Goal: Information Seeking & Learning: Find specific fact

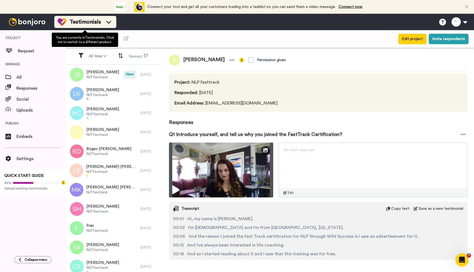
click at [96, 20] on span "Testimonials" at bounding box center [85, 22] width 31 height 8
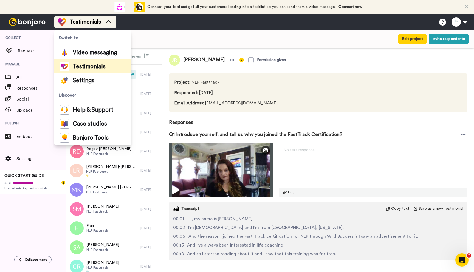
click at [96, 20] on span "Testimonials" at bounding box center [85, 22] width 31 height 8
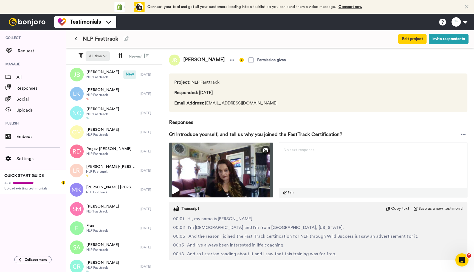
click at [102, 54] on button "All time" at bounding box center [98, 56] width 24 height 10
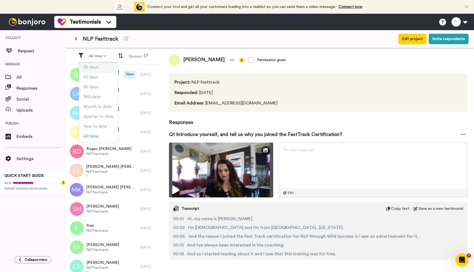
click at [99, 64] on li "30 days" at bounding box center [98, 68] width 38 height 10
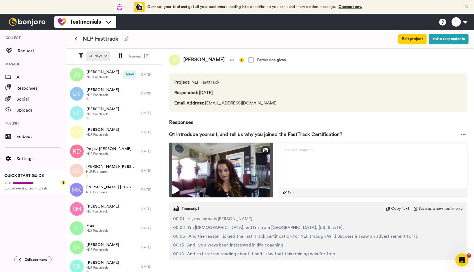
click at [105, 57] on icon at bounding box center [105, 56] width 3 height 4
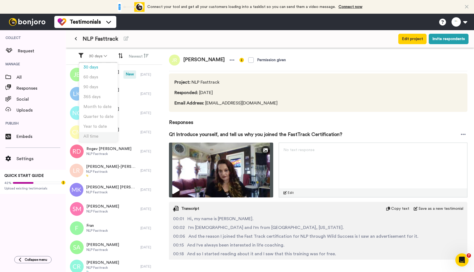
drag, startPoint x: 98, startPoint y: 137, endPoint x: 104, endPoint y: 125, distance: 13.4
click at [98, 136] on span "All time" at bounding box center [90, 136] width 15 height 4
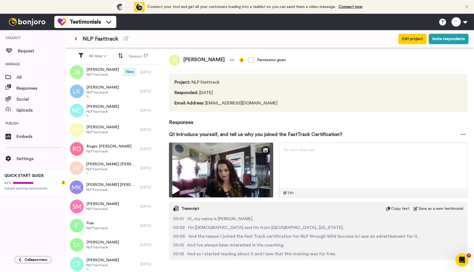
scroll to position [4, 0]
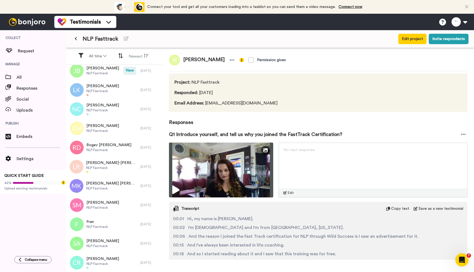
click at [74, 38] on button at bounding box center [75, 39] width 9 height 10
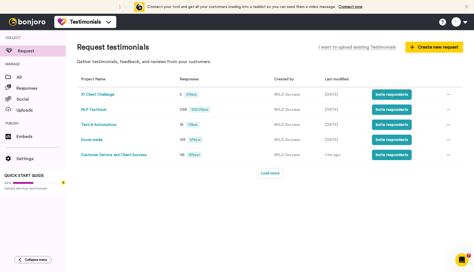
click at [90, 108] on button "NLP Fasttrack" at bounding box center [94, 110] width 26 height 6
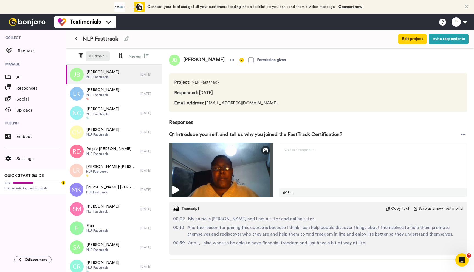
click at [104, 55] on icon at bounding box center [104, 56] width 3 height 4
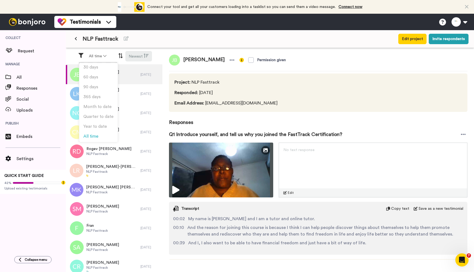
click at [145, 56] on icon at bounding box center [146, 55] width 5 height 5
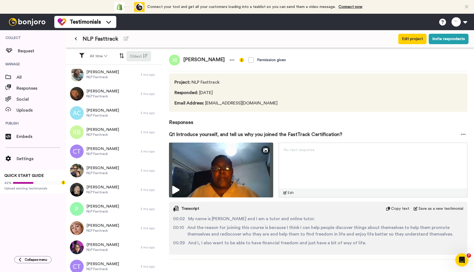
click at [145, 56] on icon at bounding box center [145, 55] width 5 height 5
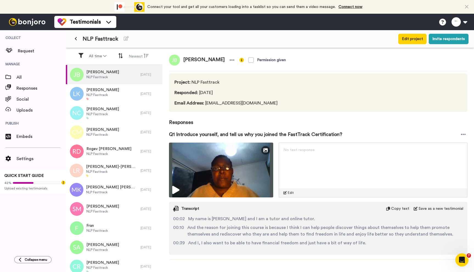
click at [467, 7] on icon at bounding box center [467, 6] width 4 height 5
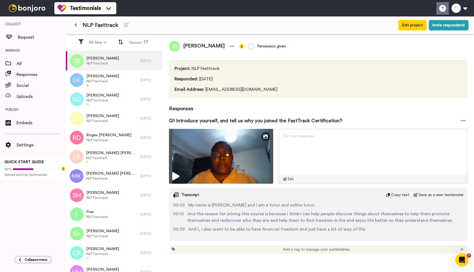
click at [441, 7] on icon at bounding box center [442, 8] width 7 height 7
click at [105, 41] on icon at bounding box center [104, 42] width 3 height 4
drag, startPoint x: 142, startPoint y: 23, endPoint x: 76, endPoint y: 48, distance: 70.7
click at [142, 23] on div "NLP Fasttrack" at bounding box center [203, 25] width 265 height 10
click at [26, 61] on span "All" at bounding box center [40, 63] width 49 height 7
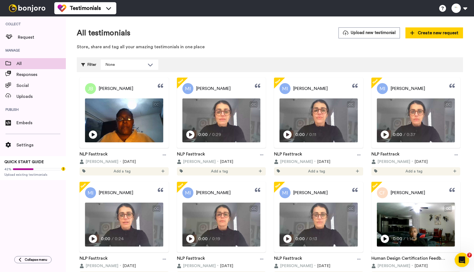
click at [462, 255] on div "Open Intercom Messenger" at bounding box center [461, 259] width 18 height 18
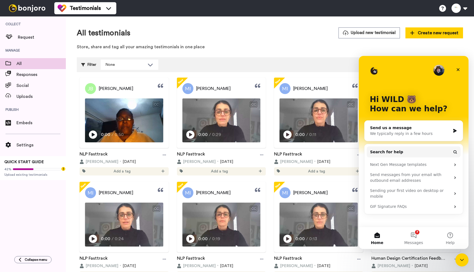
click at [386, 136] on div "We typically reply in a few hours" at bounding box center [410, 134] width 80 height 6
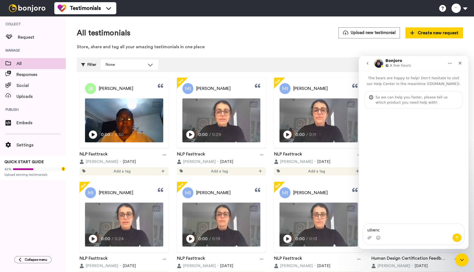
type textarea "u0wnca"
click at [367, 62] on icon "go back" at bounding box center [367, 63] width 4 height 4
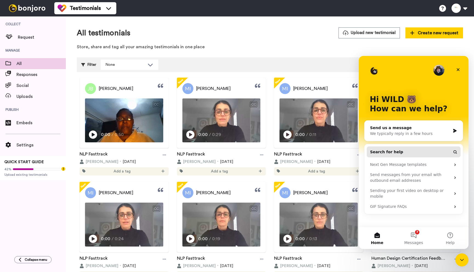
click at [400, 149] on button "Search for help" at bounding box center [414, 152] width 94 height 11
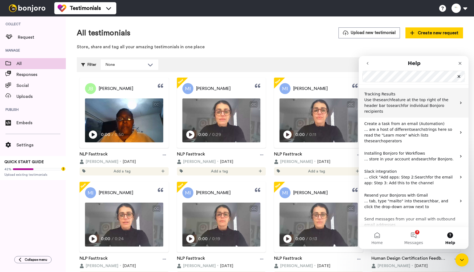
click at [406, 108] on p "Use the search feature at the top right of the header bar to search for individ…" at bounding box center [410, 105] width 92 height 17
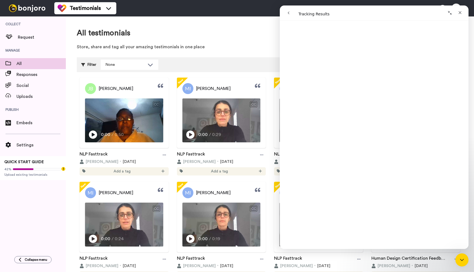
scroll to position [401, 0]
drag, startPoint x: 260, startPoint y: 43, endPoint x: 275, endPoint y: 37, distance: 16.3
click at [260, 43] on div "All testimonials Upload new testimonial Create new request Store, share and tag…" at bounding box center [270, 40] width 386 height 26
click at [461, 12] on icon "Close" at bounding box center [460, 12] width 3 height 3
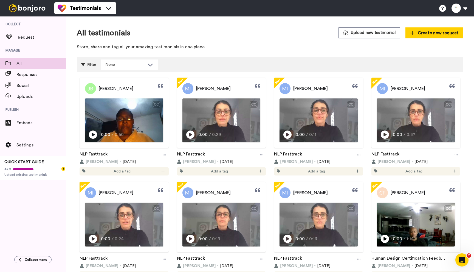
scroll to position [0, 0]
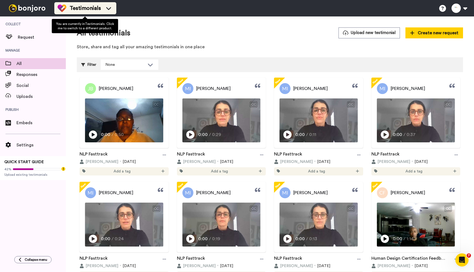
click at [90, 7] on span "Testimonials" at bounding box center [85, 8] width 31 height 8
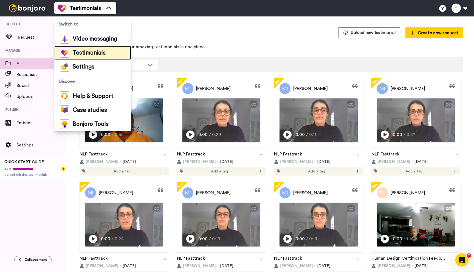
click at [91, 53] on span "Testimonials" at bounding box center [89, 52] width 33 height 5
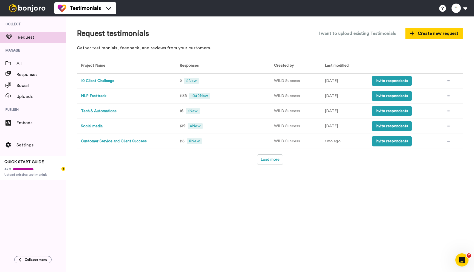
click at [99, 95] on button "NLP Fasttrack" at bounding box center [94, 96] width 26 height 6
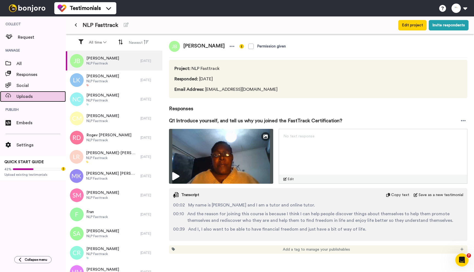
click at [23, 93] on span "Uploads" at bounding box center [40, 96] width 49 height 7
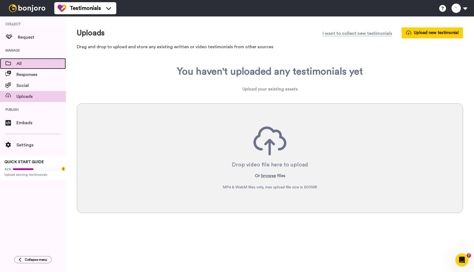
click at [19, 62] on span "All" at bounding box center [40, 63] width 49 height 7
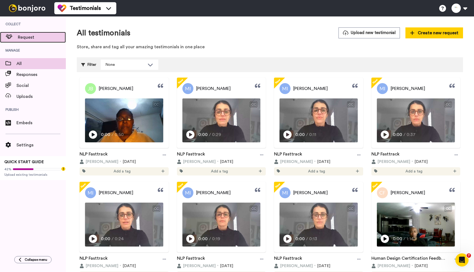
click at [34, 38] on span "Request" at bounding box center [42, 37] width 48 height 7
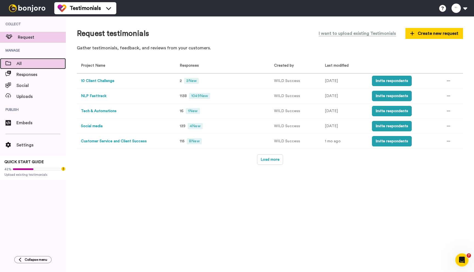
click at [26, 61] on span "All" at bounding box center [40, 63] width 49 height 7
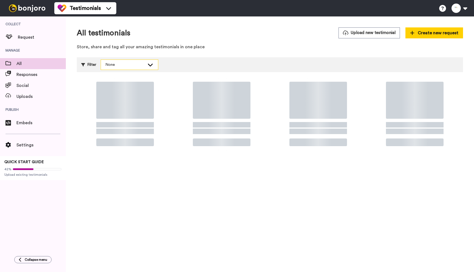
click at [133, 67] on div "None" at bounding box center [125, 64] width 40 height 5
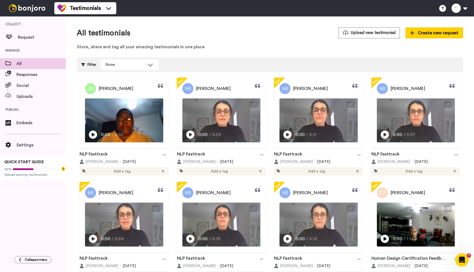
click at [172, 52] on div "All testimonials Upload new testimonial Create new request Store, share and tag…" at bounding box center [270, 40] width 386 height 26
click at [463, 256] on icon "Open Intercom Messenger" at bounding box center [461, 259] width 9 height 9
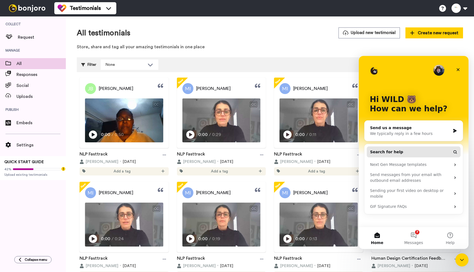
click at [396, 150] on span "Search for help" at bounding box center [386, 152] width 33 height 6
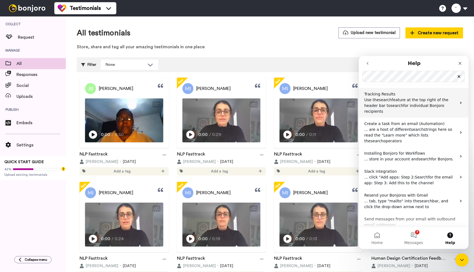
click at [391, 107] on span "search" at bounding box center [397, 105] width 13 height 4
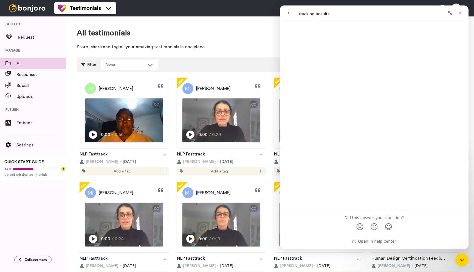
scroll to position [1105, 0]
click at [91, 11] on span "Testimonials" at bounding box center [85, 8] width 31 height 8
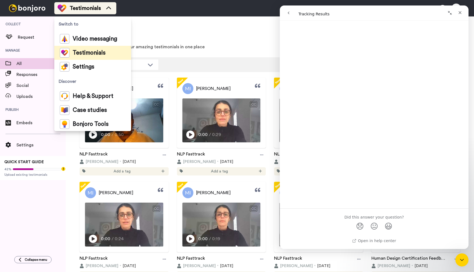
click at [97, 10] on span "Testimonials" at bounding box center [85, 8] width 31 height 8
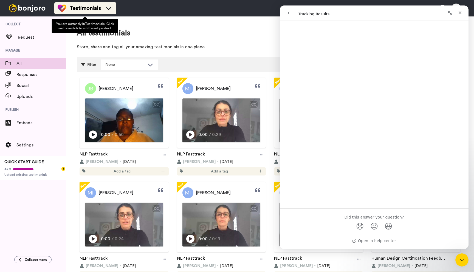
click at [97, 10] on span "Testimonials" at bounding box center [85, 8] width 31 height 8
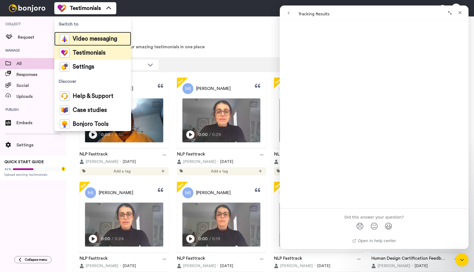
click at [95, 40] on span "Video messaging" at bounding box center [95, 38] width 44 height 5
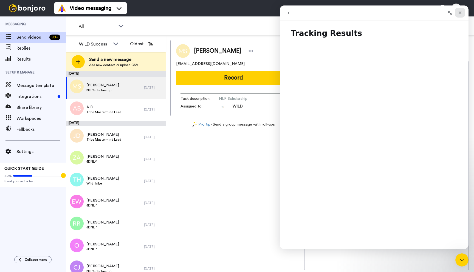
click at [461, 12] on icon "Close" at bounding box center [460, 12] width 4 height 4
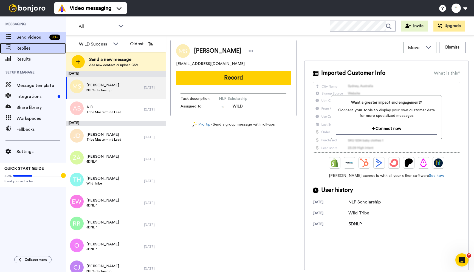
click at [50, 47] on span "Replies" at bounding box center [40, 48] width 49 height 7
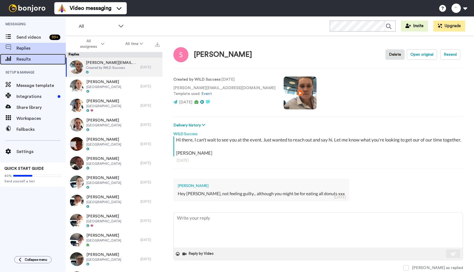
click at [45, 56] on span "Results" at bounding box center [40, 59] width 49 height 7
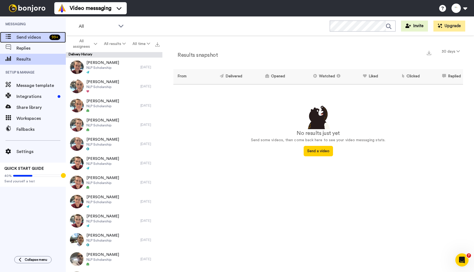
click at [42, 35] on span "Send videos" at bounding box center [31, 37] width 31 height 7
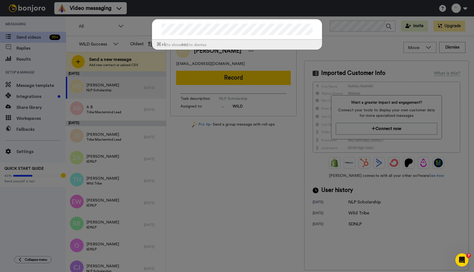
drag, startPoint x: 171, startPoint y: 4, endPoint x: 120, endPoint y: 14, distance: 51.9
click at [171, 4] on div "⌘ +k to show esc to dismiss" at bounding box center [237, 136] width 474 height 272
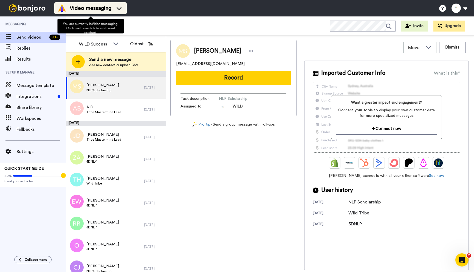
click at [101, 7] on span "Video messaging" at bounding box center [91, 8] width 42 height 8
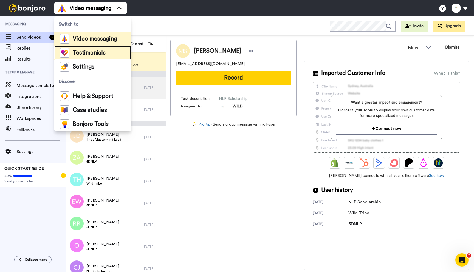
click at [97, 53] on span "Testimonials" at bounding box center [89, 52] width 33 height 5
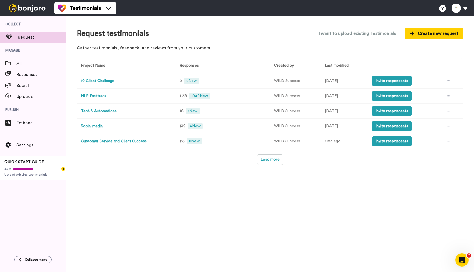
click at [135, 94] on td "NLP Fasttrack" at bounding box center [125, 96] width 97 height 15
click at [105, 98] on td "NLP Fasttrack" at bounding box center [125, 96] width 97 height 15
click at [98, 97] on button "NLP Fasttrack" at bounding box center [94, 96] width 26 height 6
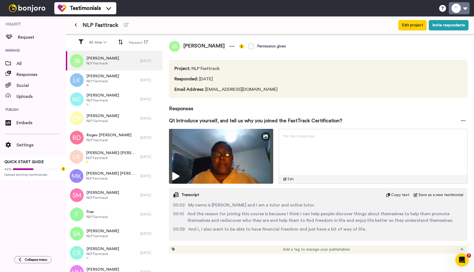
click at [466, 9] on button at bounding box center [459, 8] width 21 height 12
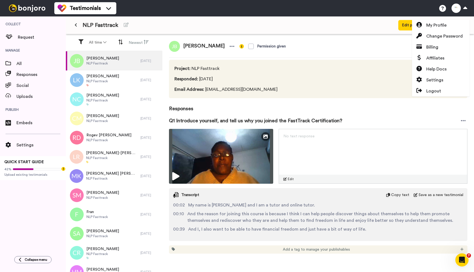
click at [381, 5] on div "Testimonials Switch to Video messaging Testimonials Settings Discover Help & Su…" at bounding box center [264, 8] width 420 height 16
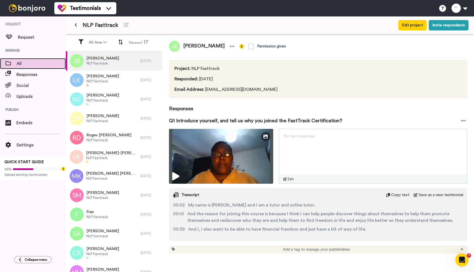
click at [29, 63] on span "All" at bounding box center [40, 63] width 49 height 7
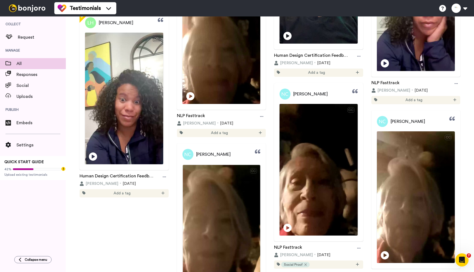
scroll to position [4859, 0]
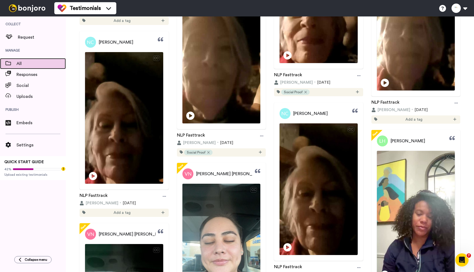
click at [21, 63] on span "All" at bounding box center [40, 63] width 49 height 7
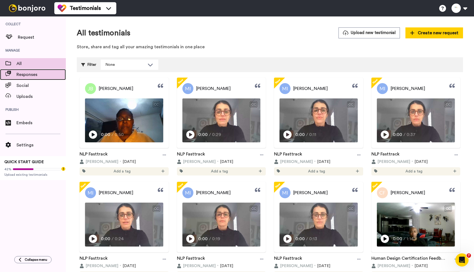
click at [27, 77] on span "Responses" at bounding box center [40, 74] width 49 height 7
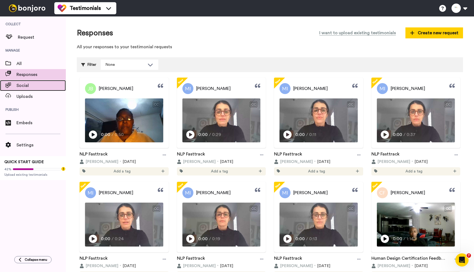
click at [29, 86] on span "Social" at bounding box center [40, 85] width 49 height 7
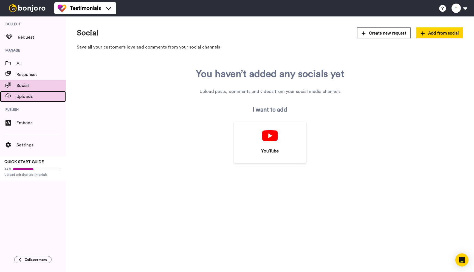
click at [33, 99] on span "Uploads" at bounding box center [40, 96] width 49 height 7
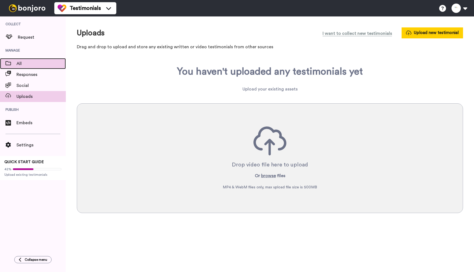
click at [30, 61] on span "All" at bounding box center [40, 63] width 49 height 7
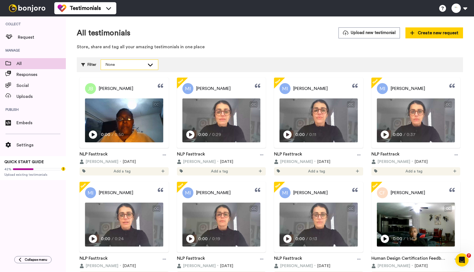
click at [112, 66] on div "None" at bounding box center [125, 64] width 40 height 5
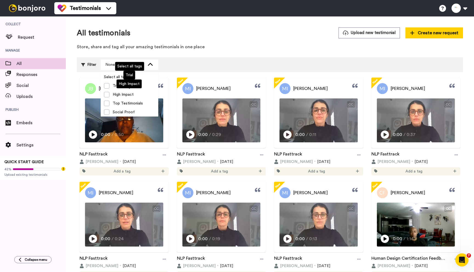
drag, startPoint x: 100, startPoint y: 43, endPoint x: 96, endPoint y: 47, distance: 5.8
click at [100, 43] on div "All testimonials Upload new testimonial Create new request Store, share and tag…" at bounding box center [270, 40] width 386 height 26
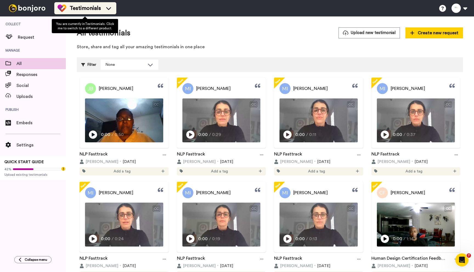
click at [101, 10] on div "Testimonials" at bounding box center [85, 8] width 55 height 9
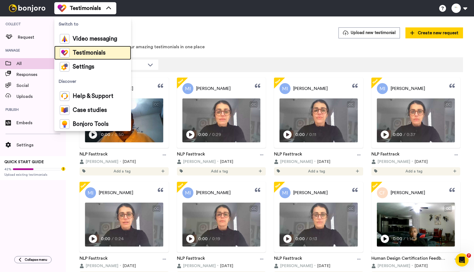
click at [90, 52] on span "Testimonials" at bounding box center [89, 52] width 33 height 5
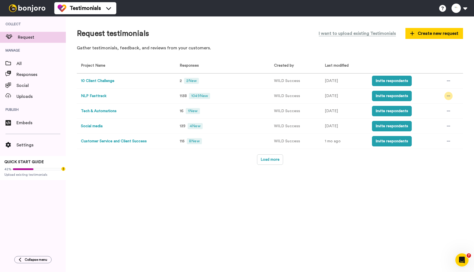
click at [448, 95] on icon at bounding box center [448, 96] width 3 height 4
click at [397, 183] on div "Request testimonials I want to upload existing Testimonials Create new request …" at bounding box center [270, 144] width 408 height 256
click at [92, 95] on button "NLP Fasttrack" at bounding box center [94, 96] width 26 height 6
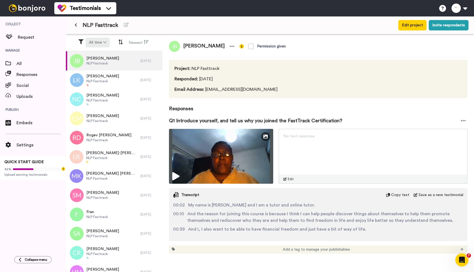
click at [104, 41] on icon at bounding box center [104, 42] width 3 height 4
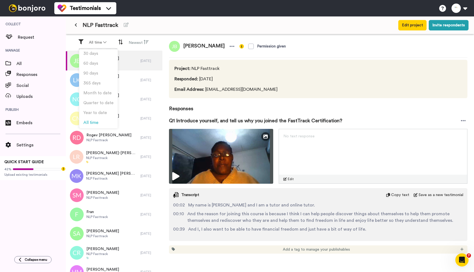
drag, startPoint x: 178, startPoint y: 36, endPoint x: 187, endPoint y: 36, distance: 9.1
click at [178, 36] on div "[PERSON_NAME] Permission given Project : NLP Fasttrack Responded : [DATE] Email…" at bounding box center [318, 147] width 312 height 226
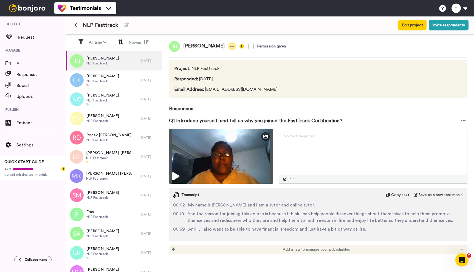
click at [230, 46] on icon at bounding box center [232, 46] width 5 height 1
click at [225, 28] on div "NLP Fasttrack" at bounding box center [203, 25] width 265 height 10
click at [465, 7] on button at bounding box center [459, 8] width 21 height 12
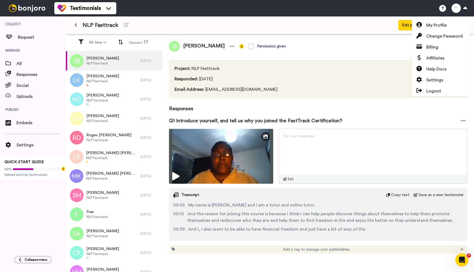
drag, startPoint x: 334, startPoint y: 18, endPoint x: 305, endPoint y: 23, distance: 29.7
click at [334, 19] on div "NLP Fasttrack Edit project Invite respondents" at bounding box center [270, 25] width 408 height 18
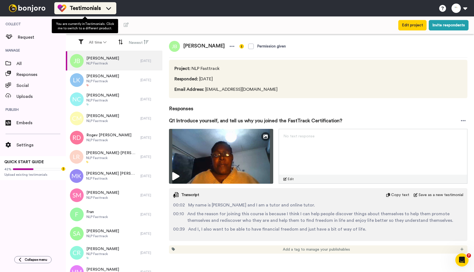
click at [85, 8] on span "Testimonials" at bounding box center [85, 8] width 31 height 8
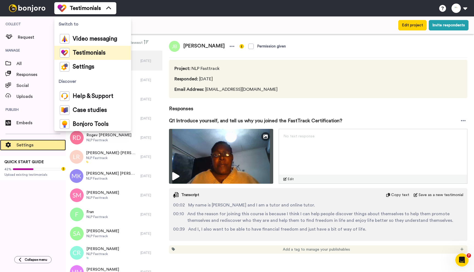
click at [37, 144] on span "Settings" at bounding box center [40, 145] width 49 height 7
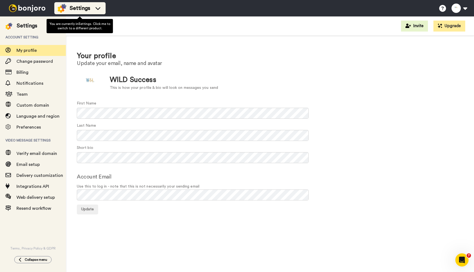
click at [79, 10] on span "Settings" at bounding box center [80, 8] width 21 height 8
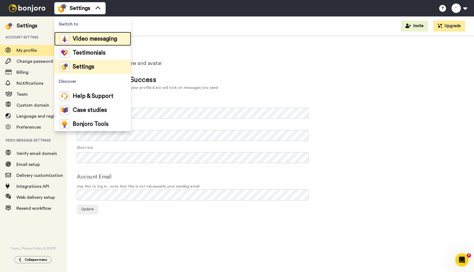
click at [86, 41] on span "Video messaging" at bounding box center [95, 38] width 44 height 5
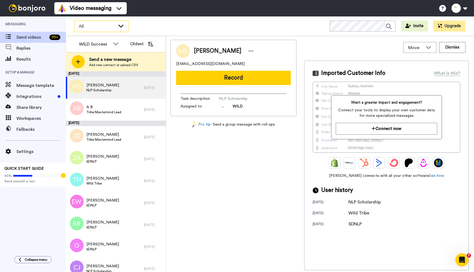
click at [83, 25] on span "All" at bounding box center [97, 26] width 37 height 7
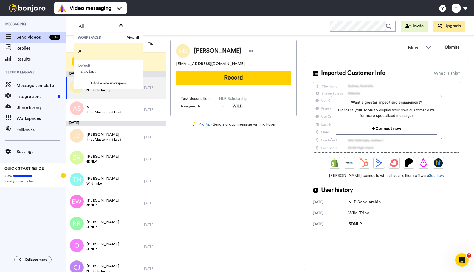
click at [83, 25] on span "All" at bounding box center [97, 26] width 37 height 7
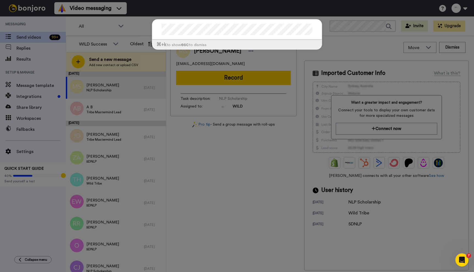
click at [308, 10] on div "⌘ +k to show esc to dismiss" at bounding box center [237, 136] width 474 height 272
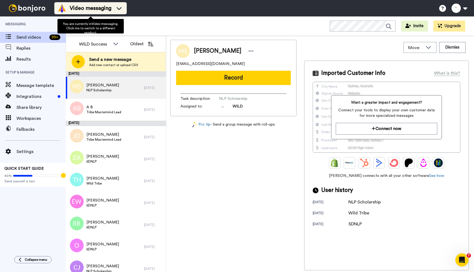
click at [76, 12] on span "Video messaging" at bounding box center [91, 8] width 42 height 8
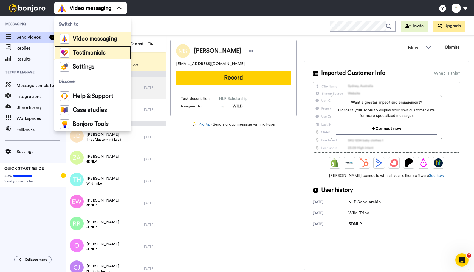
click at [77, 56] on span "Testimonials" at bounding box center [89, 52] width 33 height 5
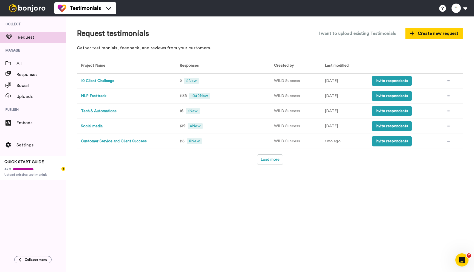
drag, startPoint x: 133, startPoint y: 65, endPoint x: 131, endPoint y: 76, distance: 11.6
click at [133, 65] on th "Project Name" at bounding box center [125, 65] width 97 height 15
click at [269, 162] on button "Load more" at bounding box center [270, 159] width 26 height 10
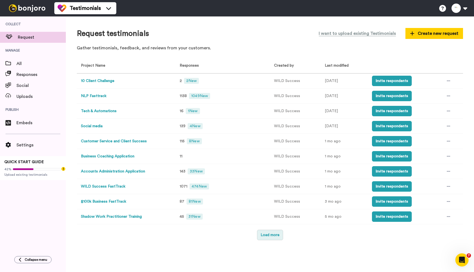
click at [262, 234] on button "Load more" at bounding box center [270, 235] width 26 height 10
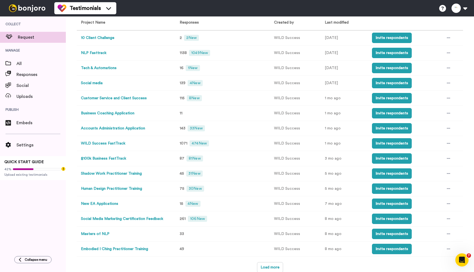
scroll to position [44, 0]
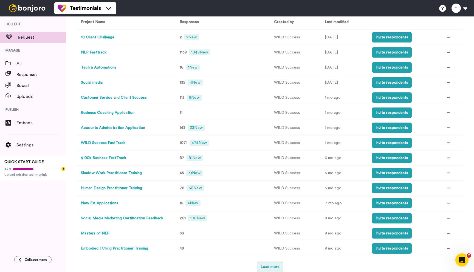
click at [262, 266] on button "Load more" at bounding box center [270, 267] width 26 height 10
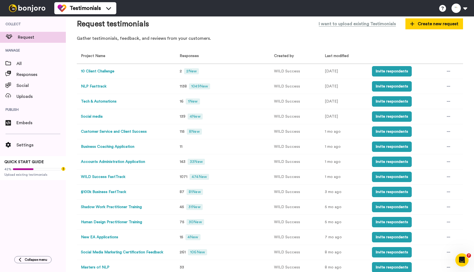
scroll to position [0, 0]
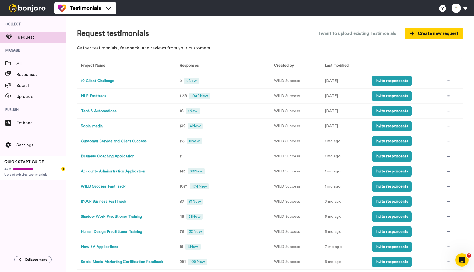
click at [95, 79] on button "10 Client Challenge" at bounding box center [97, 81] width 33 height 6
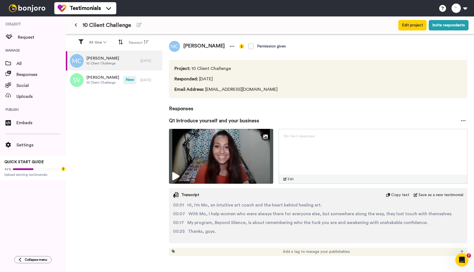
click at [78, 27] on button at bounding box center [75, 25] width 9 height 10
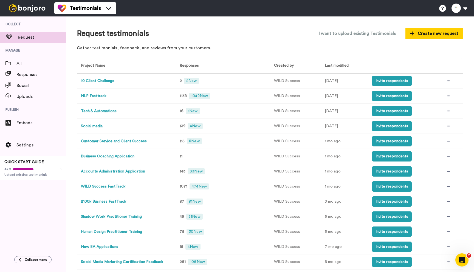
click at [102, 97] on button "NLP Fasttrack" at bounding box center [94, 96] width 26 height 6
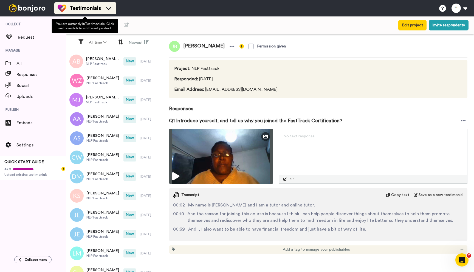
click at [75, 6] on span "Testimonials" at bounding box center [85, 8] width 31 height 8
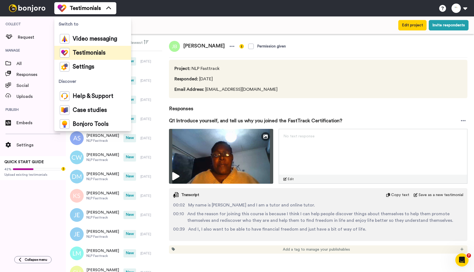
click at [40, 17] on span "Collect" at bounding box center [33, 23] width 66 height 15
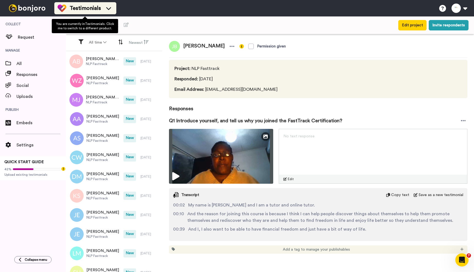
click at [89, 8] on span "Testimonials" at bounding box center [85, 8] width 31 height 8
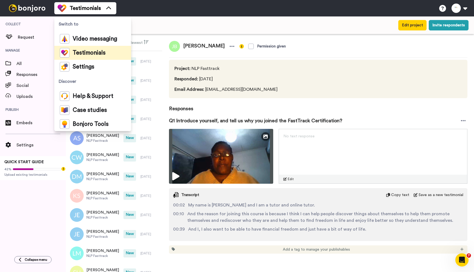
click at [201, 33] on div "NLP Fasttrack Edit project Invite respondents" at bounding box center [270, 25] width 408 height 18
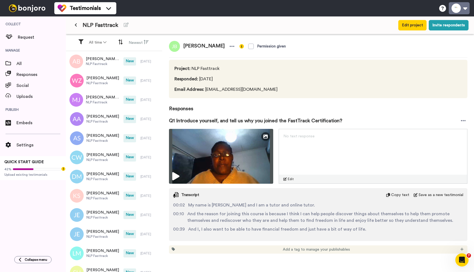
click at [468, 10] on button at bounding box center [459, 8] width 21 height 12
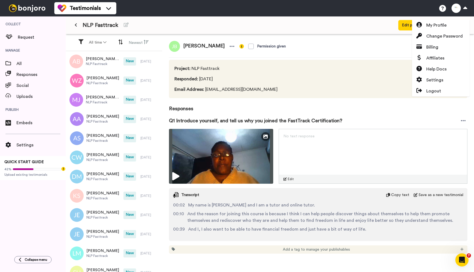
click at [366, 22] on div "NLP Fasttrack Edit project Invite respondents" at bounding box center [270, 25] width 408 height 18
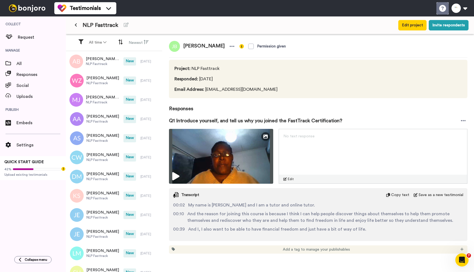
click at [442, 7] on icon at bounding box center [442, 8] width 7 height 7
click at [25, 61] on span "All" at bounding box center [40, 63] width 49 height 7
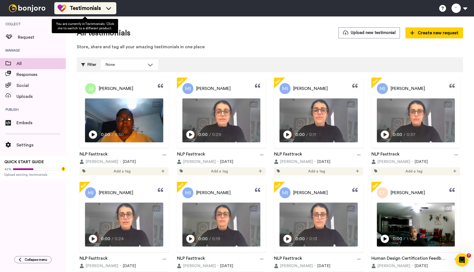
click at [100, 7] on span "Testimonials" at bounding box center [85, 8] width 31 height 8
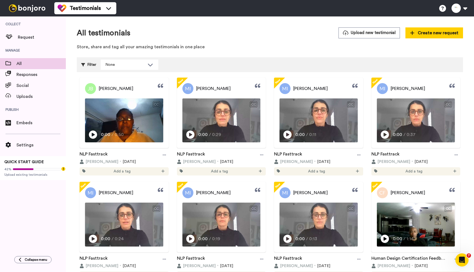
click at [35, 9] on img at bounding box center [27, 8] width 41 height 8
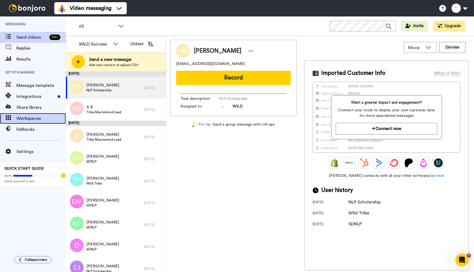
click at [28, 117] on span "Workspaces" at bounding box center [40, 118] width 49 height 7
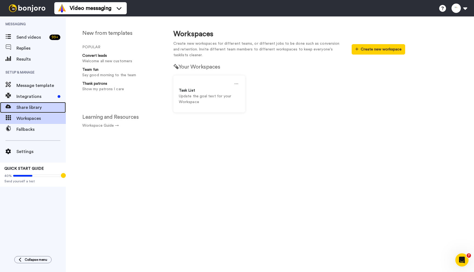
click at [29, 105] on span "Share library" at bounding box center [40, 107] width 49 height 7
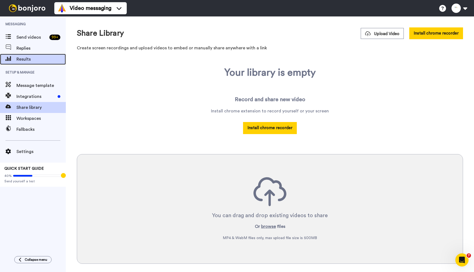
click at [26, 60] on span "Results" at bounding box center [40, 59] width 49 height 7
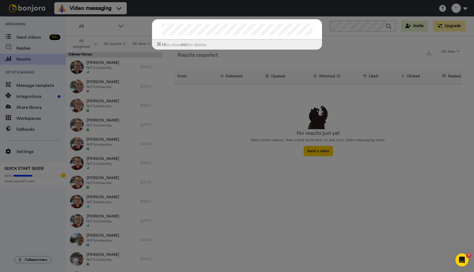
click at [158, 10] on div "⌘ +k to show esc to dismiss" at bounding box center [237, 136] width 474 height 272
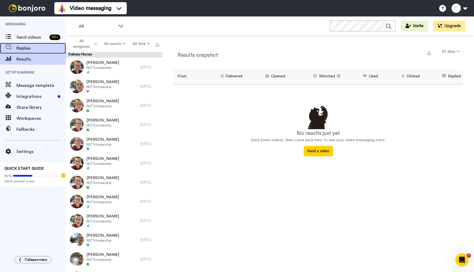
click at [46, 51] on span "Replies" at bounding box center [40, 48] width 49 height 7
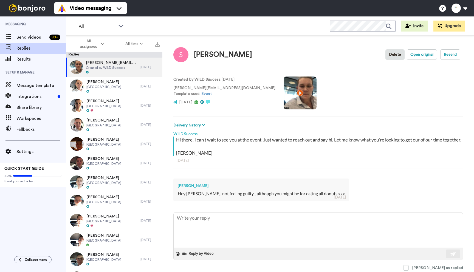
scroll to position [1, 0]
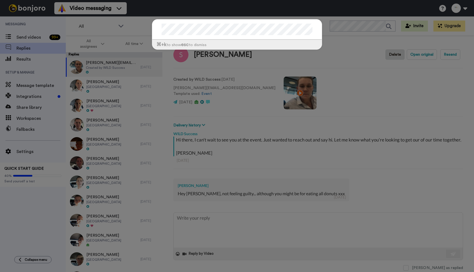
click at [170, 5] on div "⌘ +k to show esc to dismiss" at bounding box center [237, 136] width 474 height 272
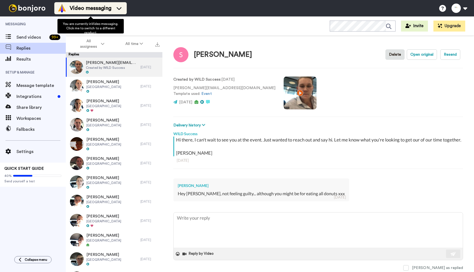
drag, startPoint x: 99, startPoint y: 6, endPoint x: 100, endPoint y: 9, distance: 3.5
click at [99, 6] on span "Video messaging" at bounding box center [91, 8] width 42 height 8
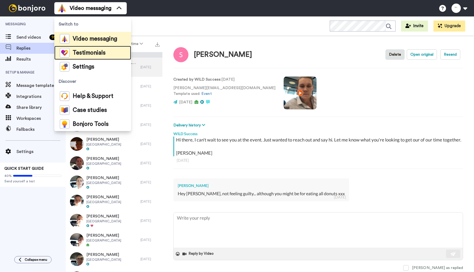
click at [94, 51] on span "Testimonials" at bounding box center [89, 52] width 33 height 5
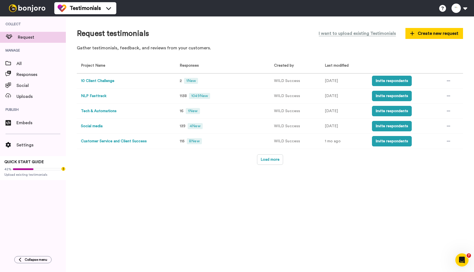
click at [97, 94] on button "NLP Fasttrack" at bounding box center [94, 96] width 26 height 6
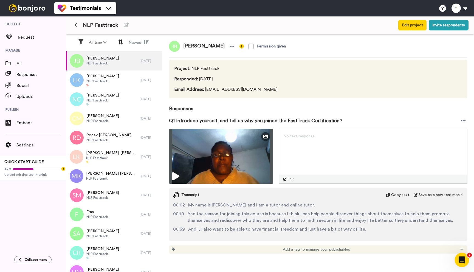
click at [457, 257] on div "Open Intercom Messenger" at bounding box center [461, 259] width 18 height 18
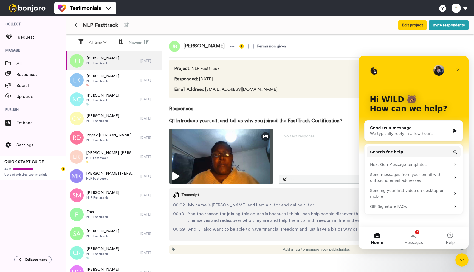
click at [386, 132] on div "We typically reply in a few hours" at bounding box center [410, 134] width 80 height 6
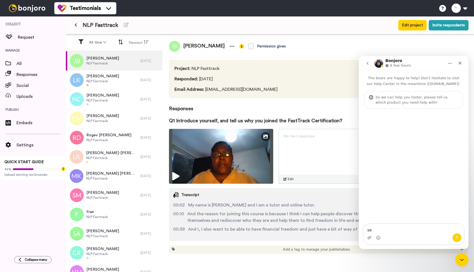
type textarea "s"
type textarea "im trying to search for a testimonial"
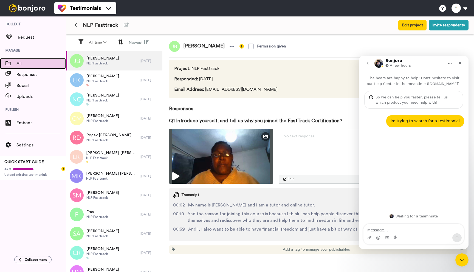
click at [25, 63] on span "All" at bounding box center [40, 63] width 49 height 7
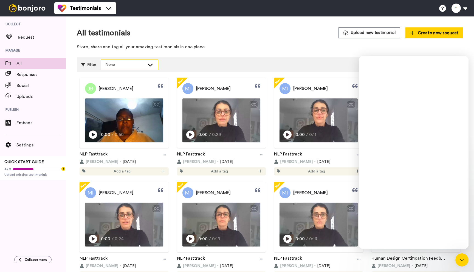
click at [103, 67] on div "None" at bounding box center [129, 65] width 57 height 10
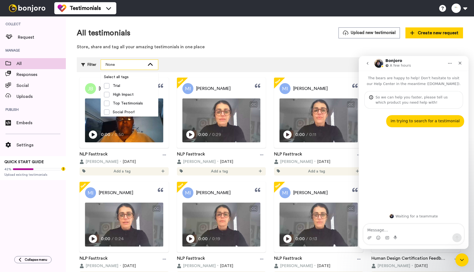
click at [103, 67] on div "None" at bounding box center [129, 65] width 57 height 10
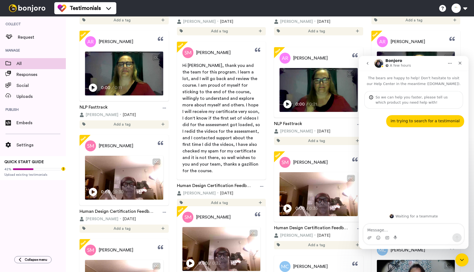
scroll to position [2634, 0]
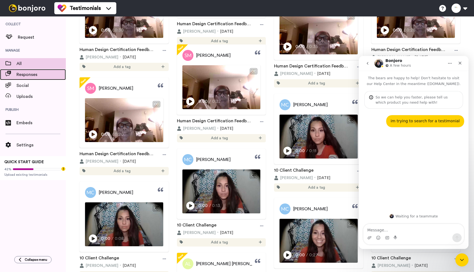
click at [31, 75] on span "Responses" at bounding box center [40, 74] width 49 height 7
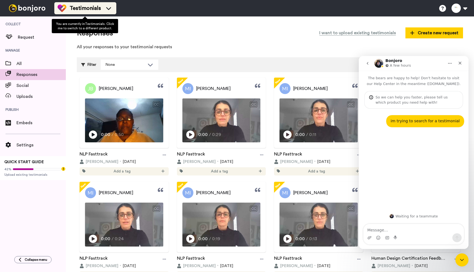
click at [74, 10] on span "Testimonials" at bounding box center [85, 8] width 31 height 8
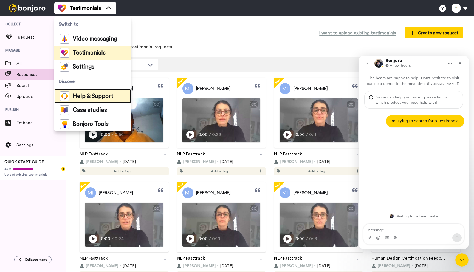
click at [81, 102] on li "Help & Support" at bounding box center [92, 96] width 77 height 14
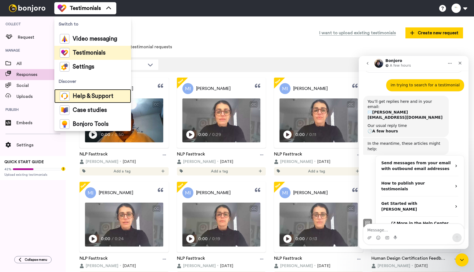
scroll to position [36, 0]
click at [462, 62] on icon "Close" at bounding box center [460, 63] width 4 height 4
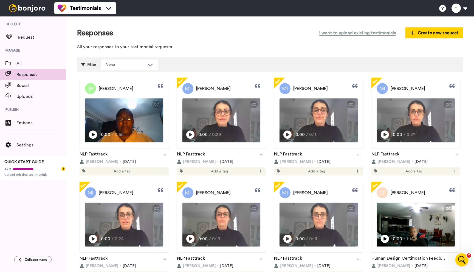
click at [197, 44] on p "All your responses to your testimonial requests" at bounding box center [270, 47] width 386 height 6
click at [27, 95] on span "Uploads" at bounding box center [40, 96] width 49 height 7
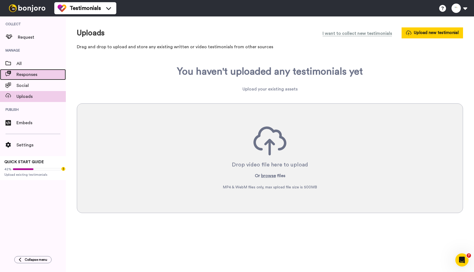
click at [48, 77] on span "Responses" at bounding box center [40, 74] width 49 height 7
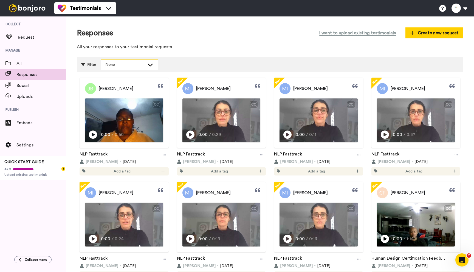
click at [123, 64] on div "None" at bounding box center [125, 64] width 40 height 5
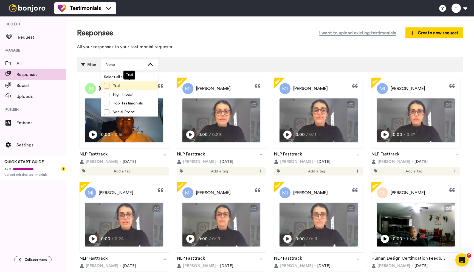
click at [122, 85] on span "Trial" at bounding box center [116, 85] width 14 height 5
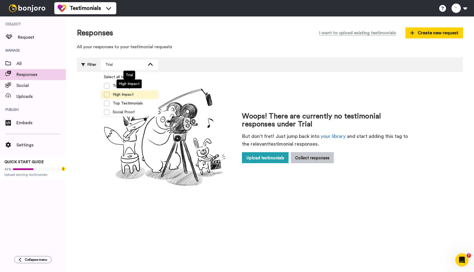
click at [120, 94] on span "High Impact" at bounding box center [122, 94] width 27 height 5
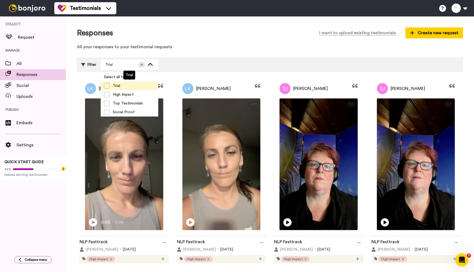
click at [119, 86] on span "Trial" at bounding box center [116, 85] width 14 height 5
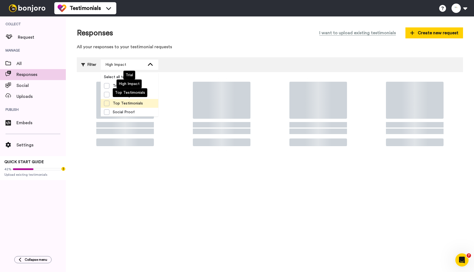
click at [122, 104] on span "Top Testimonials" at bounding box center [127, 103] width 37 height 5
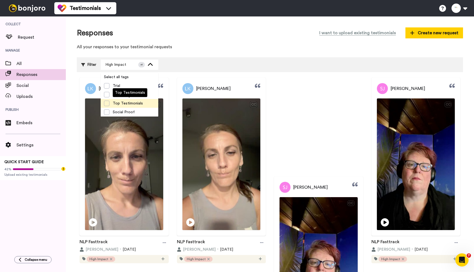
click at [122, 104] on span "Top Testimonials" at bounding box center [127, 103] width 37 height 5
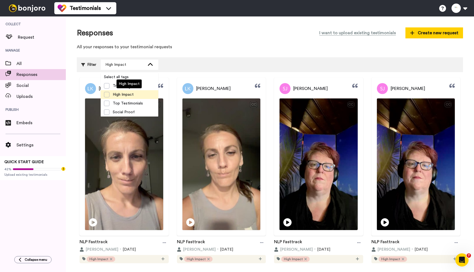
drag, startPoint x: 108, startPoint y: 95, endPoint x: 112, endPoint y: 94, distance: 4.3
click at [108, 95] on span at bounding box center [106, 94] width 5 height 5
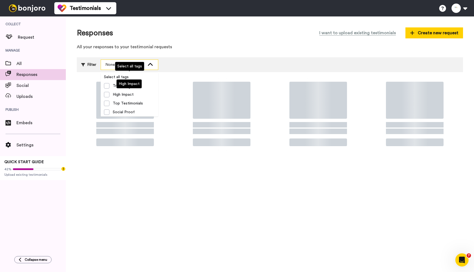
click at [140, 66] on div "None" at bounding box center [125, 64] width 40 height 5
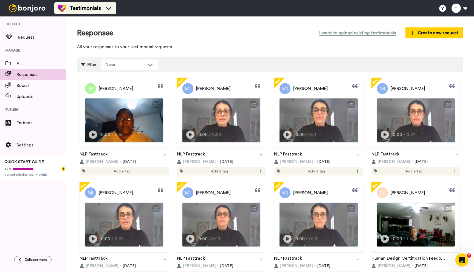
click at [103, 1] on ul "Testimonials" at bounding box center [85, 8] width 62 height 16
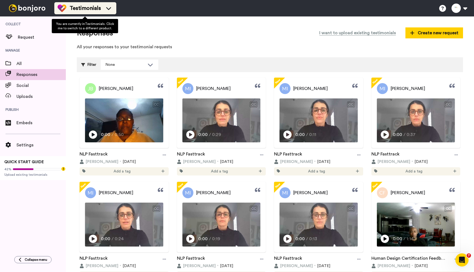
click at [103, 5] on div "Testimonials" at bounding box center [85, 8] width 55 height 9
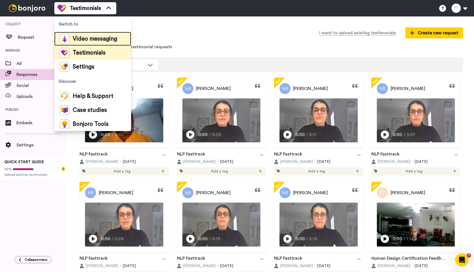
click at [85, 40] on span "Video messaging" at bounding box center [95, 38] width 44 height 5
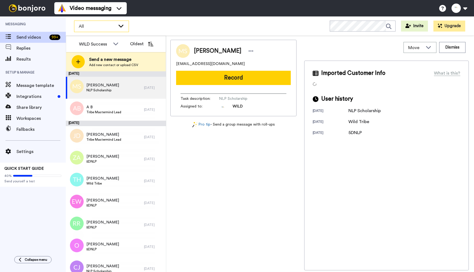
click at [97, 27] on span "All" at bounding box center [97, 26] width 37 height 7
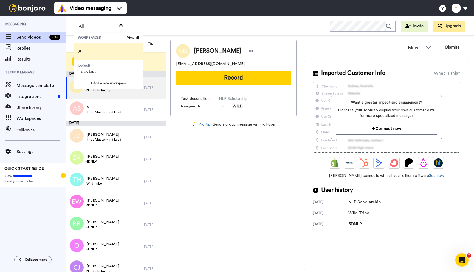
click at [97, 27] on span "All" at bounding box center [97, 26] width 37 height 7
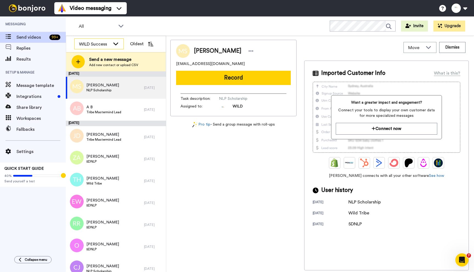
click at [115, 43] on icon at bounding box center [115, 43] width 7 height 5
click at [108, 57] on li "All members" at bounding box center [98, 56] width 49 height 9
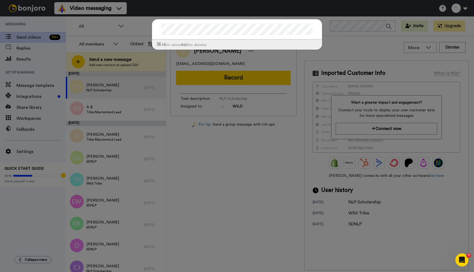
click at [206, 22] on div at bounding box center [237, 29] width 170 height 20
drag, startPoint x: 201, startPoint y: 13, endPoint x: 192, endPoint y: 14, distance: 9.2
click at [200, 13] on div "⌘ +k to show esc to dismiss" at bounding box center [237, 136] width 474 height 272
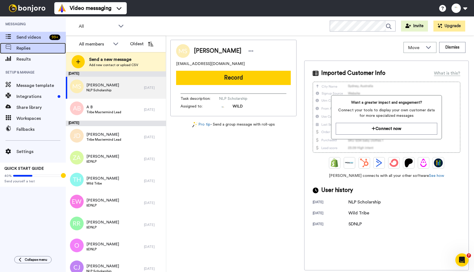
click at [25, 49] on span "Replies" at bounding box center [40, 48] width 49 height 7
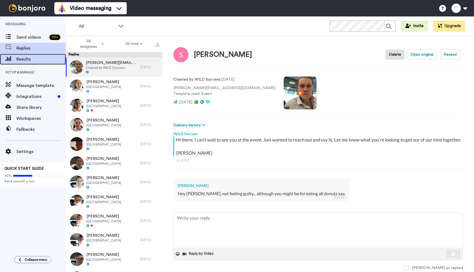
click at [20, 61] on span "Results" at bounding box center [40, 59] width 49 height 7
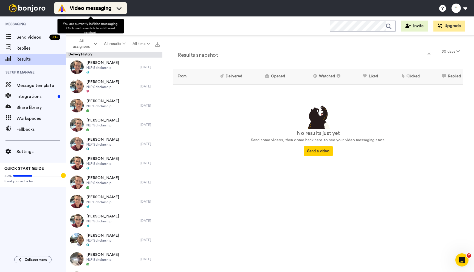
click at [87, 13] on li "Video messaging" at bounding box center [90, 8] width 72 height 12
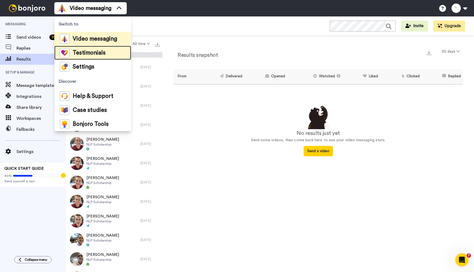
click at [86, 51] on span "Testimonials" at bounding box center [89, 52] width 33 height 5
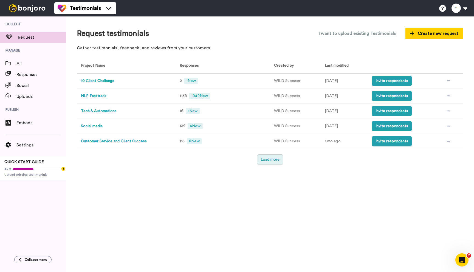
click at [266, 163] on button "Load more" at bounding box center [270, 159] width 26 height 10
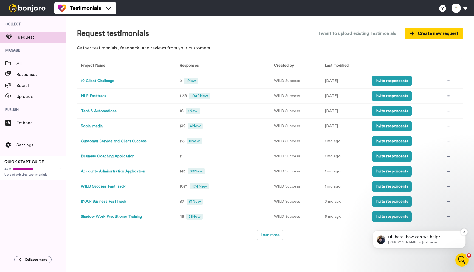
click at [409, 240] on p "Johann • Just now" at bounding box center [423, 242] width 71 height 5
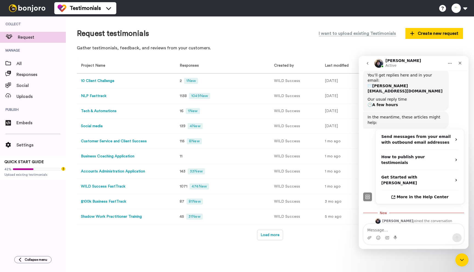
scroll to position [64, 0]
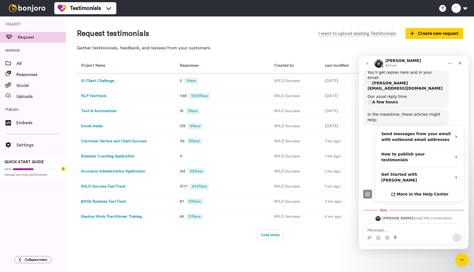
click at [399, 230] on textarea "Message…" at bounding box center [414, 228] width 100 height 9
type textarea "I'm trying to search for a specific testimonial"
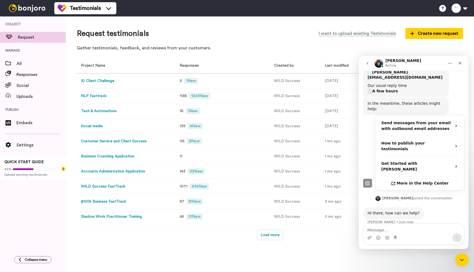
scroll to position [77, 0]
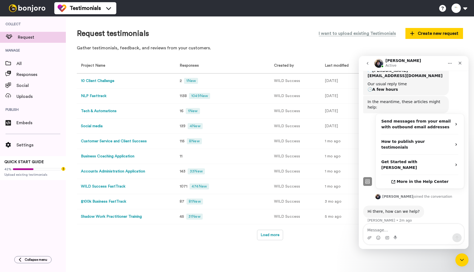
drag, startPoint x: 137, startPoint y: 52, endPoint x: 142, endPoint y: 63, distance: 12.0
click at [137, 52] on div "Request testimonials I want to upload existing Testimonials Create new request …" at bounding box center [270, 40] width 386 height 27
click at [36, 60] on div "All" at bounding box center [33, 63] width 66 height 11
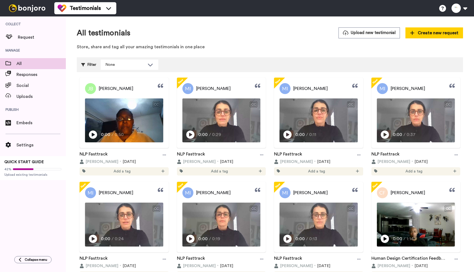
click at [120, 47] on p "Store, share and tag all your amazing testimonials in one place" at bounding box center [270, 47] width 386 height 6
click at [134, 68] on div "None" at bounding box center [129, 65] width 57 height 10
click at [85, 66] on icon at bounding box center [83, 65] width 4 height 4
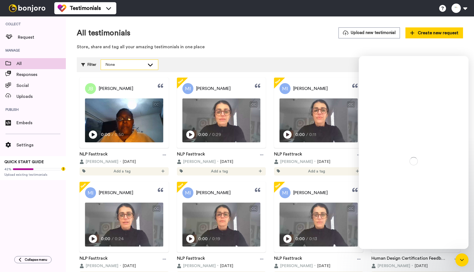
click at [132, 64] on div "None" at bounding box center [125, 64] width 40 height 5
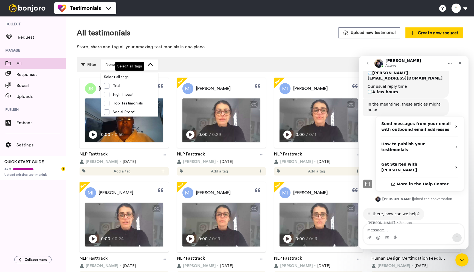
scroll to position [77, 0]
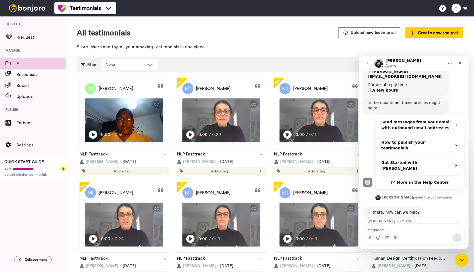
click at [155, 46] on p "Store, share and tag all your amazing testimonials in one place" at bounding box center [270, 47] width 386 height 6
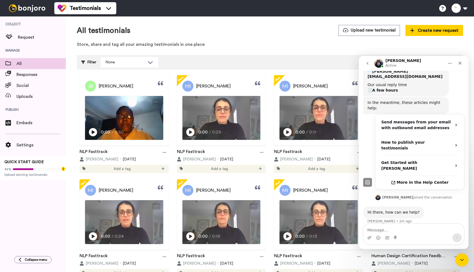
scroll to position [6, 0]
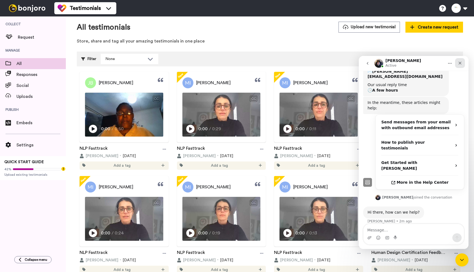
click at [459, 61] on icon "Close" at bounding box center [460, 63] width 4 height 4
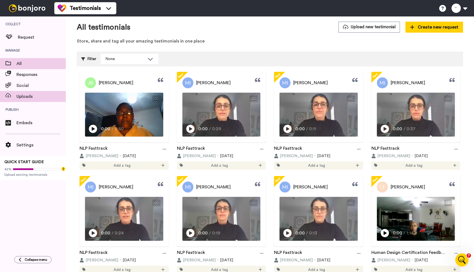
scroll to position [77, 0]
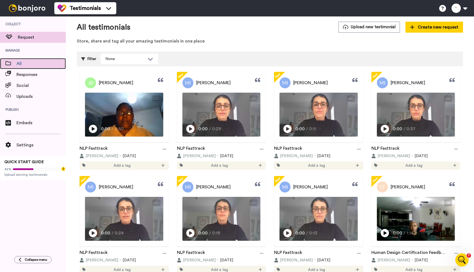
drag, startPoint x: 23, startPoint y: 63, endPoint x: 26, endPoint y: 37, distance: 26.2
click at [23, 63] on span "All" at bounding box center [40, 63] width 49 height 7
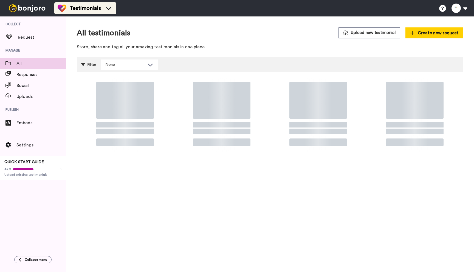
drag, startPoint x: 0, startPoint y: 0, endPoint x: 68, endPoint y: 10, distance: 69.0
click at [68, 10] on div "Testimonials" at bounding box center [85, 8] width 55 height 9
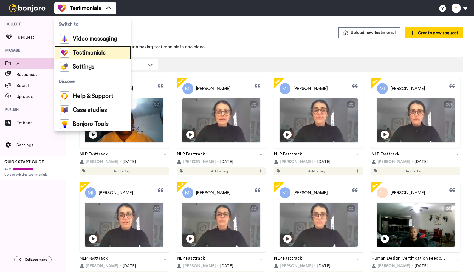
click at [79, 53] on span "Testimonials" at bounding box center [89, 52] width 33 height 5
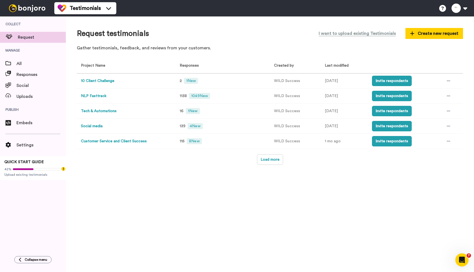
click at [96, 95] on button "NLP Fasttrack" at bounding box center [94, 96] width 26 height 6
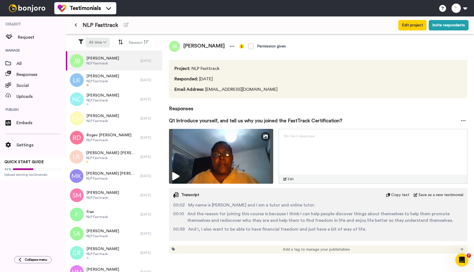
click at [101, 41] on button "All time" at bounding box center [98, 43] width 24 height 10
click at [103, 41] on button "All time" at bounding box center [98, 43] width 24 height 10
click at [78, 23] on button at bounding box center [75, 25] width 9 height 10
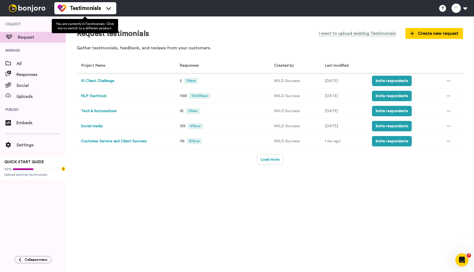
drag, startPoint x: 72, startPoint y: 12, endPoint x: 77, endPoint y: 14, distance: 5.5
click at [72, 12] on span "Testimonials" at bounding box center [85, 8] width 31 height 8
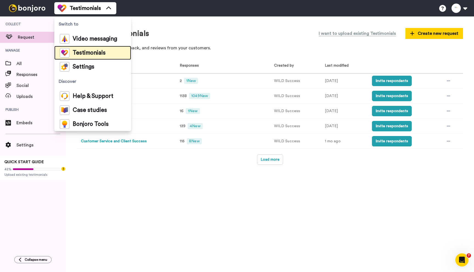
click at [84, 52] on span "Testimonials" at bounding box center [89, 52] width 33 height 5
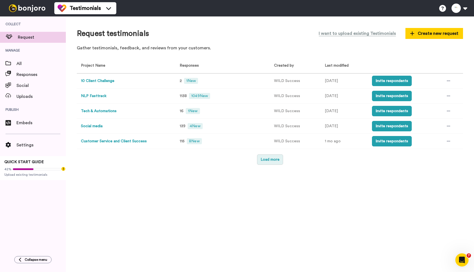
drag, startPoint x: 269, startPoint y: 162, endPoint x: 266, endPoint y: 163, distance: 3.3
click at [269, 162] on button "Load more" at bounding box center [270, 159] width 26 height 10
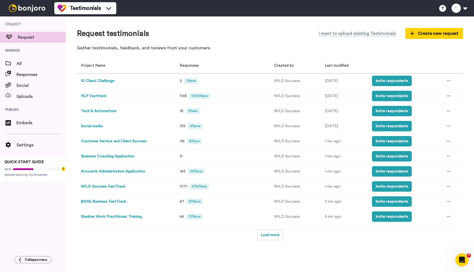
drag, startPoint x: 265, startPoint y: 233, endPoint x: 257, endPoint y: 233, distance: 8.5
click at [265, 233] on button "Load more" at bounding box center [270, 235] width 26 height 10
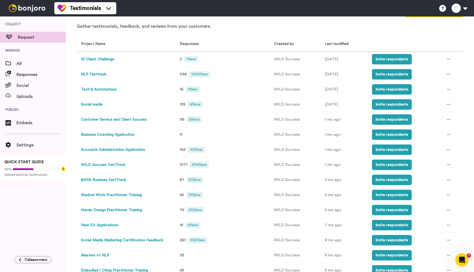
scroll to position [22, 0]
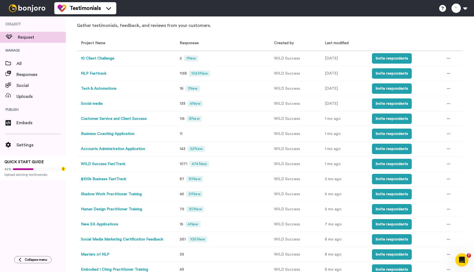
click at [133, 209] on button "Human Design Practitioner Training" at bounding box center [111, 210] width 61 height 6
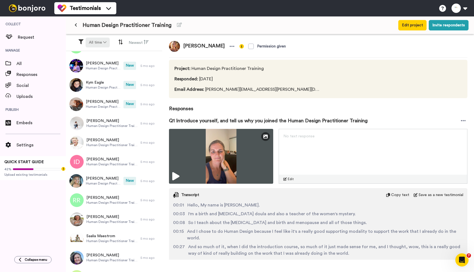
scroll to position [641, 0]
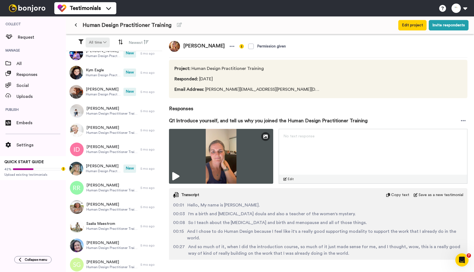
click at [103, 43] on icon at bounding box center [104, 42] width 3 height 4
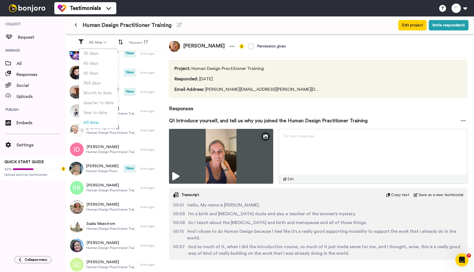
click at [177, 10] on div "Testimonials Switch to Video messaging Testimonials Settings Discover Help & Su…" at bounding box center [264, 8] width 420 height 16
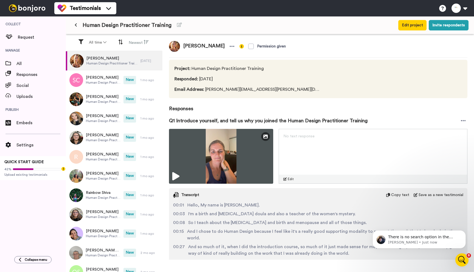
scroll to position [0, 0]
click at [419, 242] on p "[PERSON_NAME] • Just now" at bounding box center [423, 242] width 71 height 5
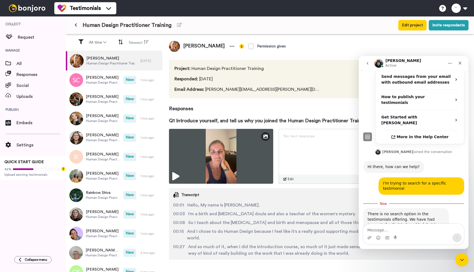
scroll to position [124, 0]
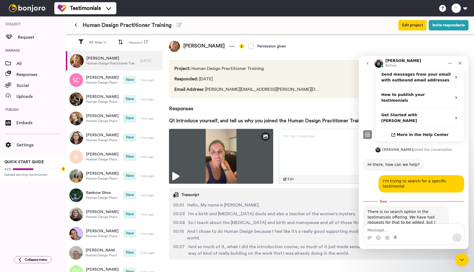
click at [392, 229] on textarea "Message…" at bounding box center [414, 228] width 100 height 9
